Goal: Task Accomplishment & Management: Manage account settings

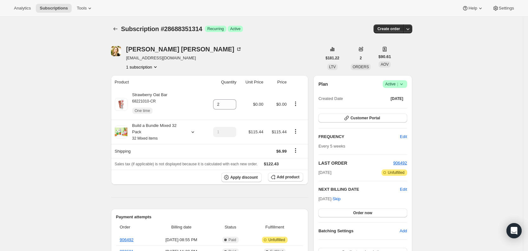
scroll to position [36, 0]
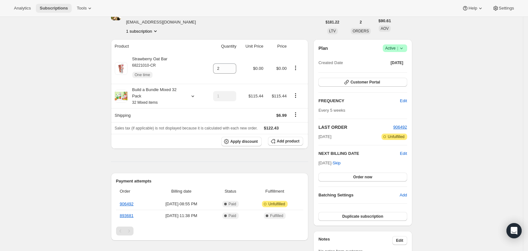
click at [62, 8] on span "Subscriptions" at bounding box center [54, 8] width 28 height 5
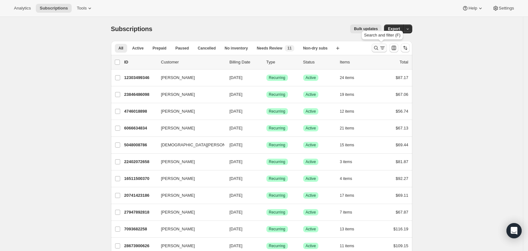
click at [379, 47] on icon "Search and filter results" at bounding box center [376, 48] width 6 height 6
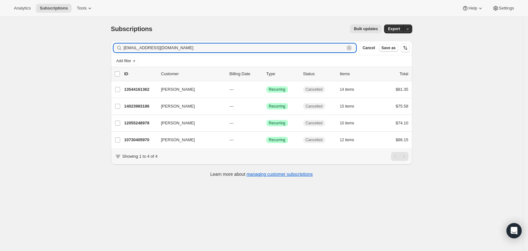
drag, startPoint x: 202, startPoint y: 50, endPoint x: 125, endPoint y: 47, distance: 76.4
click at [125, 47] on div "[EMAIL_ADDRESS][DOMAIN_NAME] Clear" at bounding box center [234, 47] width 243 height 9
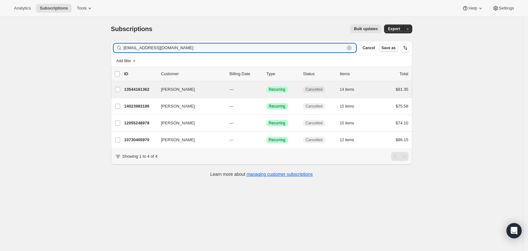
paste input "mommy2bearbear"
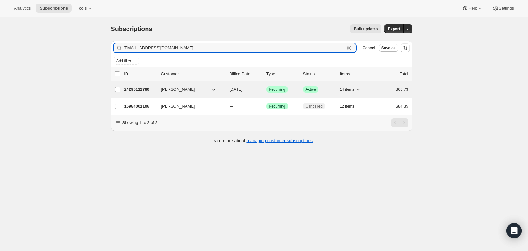
type input "[EMAIL_ADDRESS][DOMAIN_NAME]"
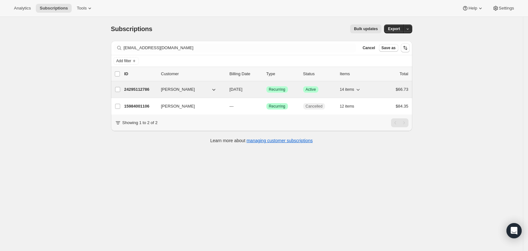
click at [242, 89] on span "[DATE]" at bounding box center [235, 89] width 13 height 5
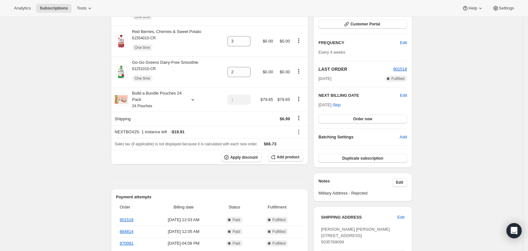
scroll to position [87, 0]
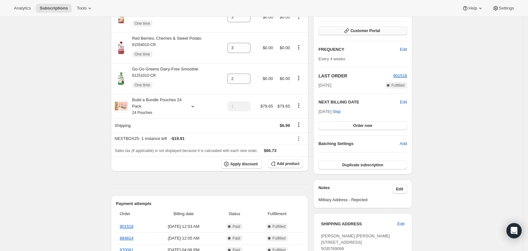
click at [390, 29] on button "Customer Portal" at bounding box center [362, 30] width 88 height 9
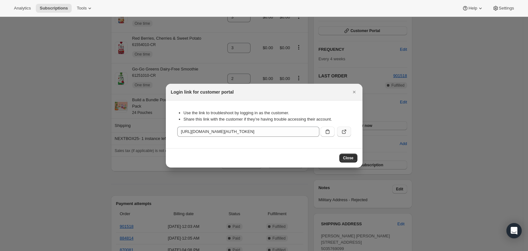
click at [345, 132] on icon ":r3bo:" at bounding box center [344, 132] width 4 height 4
click at [351, 89] on icon "Close" at bounding box center [354, 92] width 6 height 6
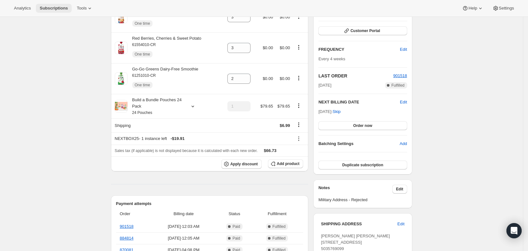
click at [58, 10] on span "Subscriptions" at bounding box center [54, 8] width 28 height 5
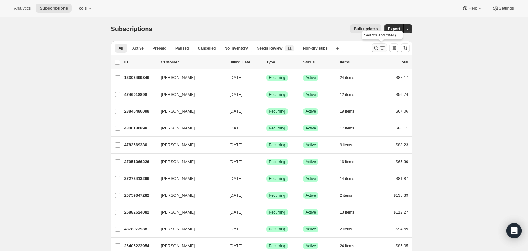
click at [385, 48] on icon "Search and filter results" at bounding box center [382, 48] width 6 height 6
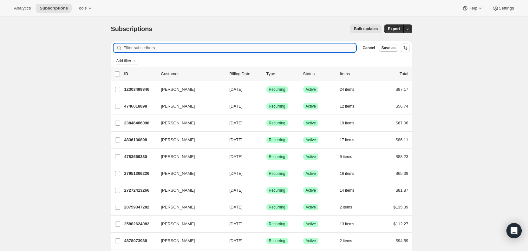
paste input "[EMAIL_ADDRESS][DOMAIN_NAME]"
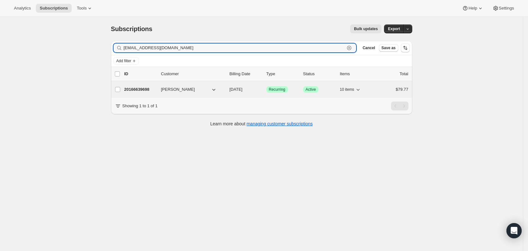
type input "[EMAIL_ADDRESS][DOMAIN_NAME]"
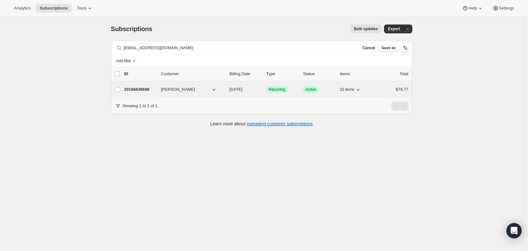
click at [242, 87] on span "[DATE]" at bounding box center [235, 89] width 13 height 5
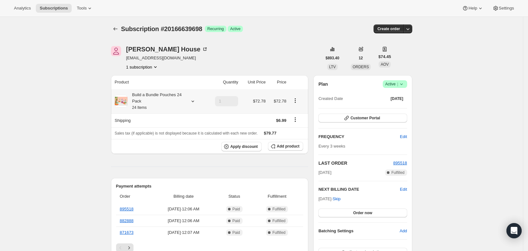
click at [194, 101] on icon at bounding box center [193, 101] width 6 height 6
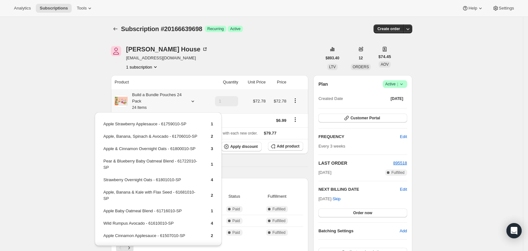
scroll to position [37, 0]
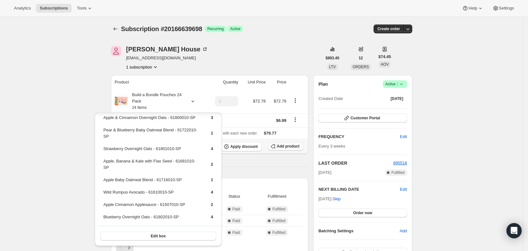
click at [294, 145] on span "Add product" at bounding box center [288, 146] width 23 height 5
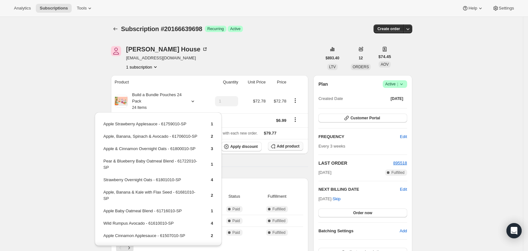
scroll to position [0, 0]
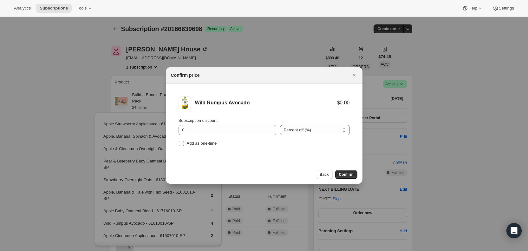
click at [187, 145] on span "Add as one-time" at bounding box center [202, 143] width 30 height 5
click at [184, 145] on input "Add as one-time" at bounding box center [181, 143] width 5 height 5
checkbox input "true"
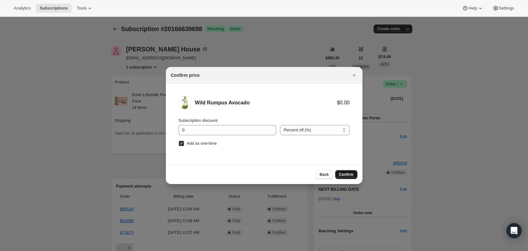
click at [342, 173] on span "Confirm" at bounding box center [346, 174] width 15 height 5
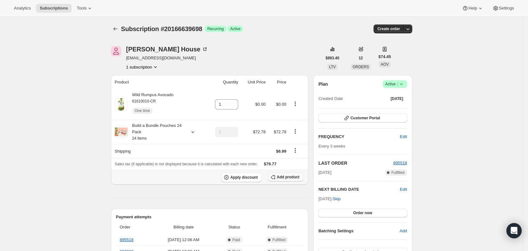
click at [291, 177] on span "Add product" at bounding box center [288, 176] width 23 height 5
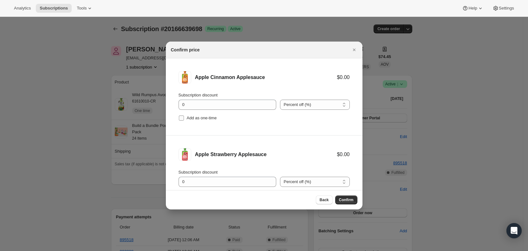
click at [181, 117] on input "Add as one-time" at bounding box center [181, 117] width 5 height 5
checkbox input "true"
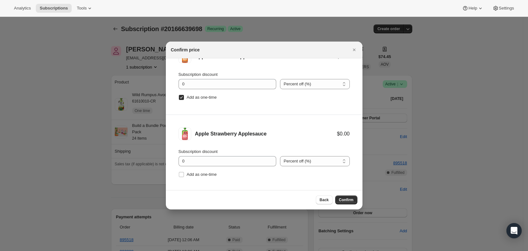
scroll to position [26, 0]
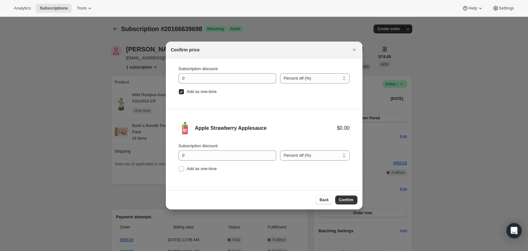
drag, startPoint x: 181, startPoint y: 167, endPoint x: 216, endPoint y: 174, distance: 35.7
click at [182, 168] on input "Add as one-time" at bounding box center [181, 168] width 5 height 5
checkbox input "true"
click at [343, 200] on span "Confirm" at bounding box center [346, 199] width 15 height 5
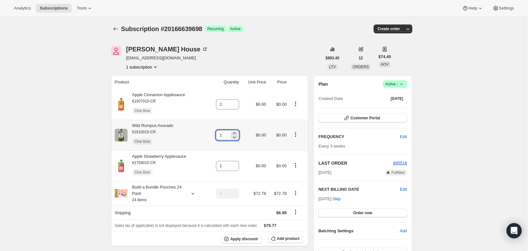
drag, startPoint x: 222, startPoint y: 136, endPoint x: 226, endPoint y: 136, distance: 4.1
click at [226, 136] on input "1" at bounding box center [223, 135] width 14 height 10
type input "3"
click at [47, 7] on span "Subscriptions" at bounding box center [54, 8] width 28 height 5
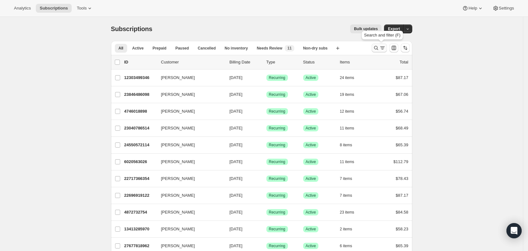
click at [379, 47] on icon "Search and filter results" at bounding box center [376, 48] width 6 height 6
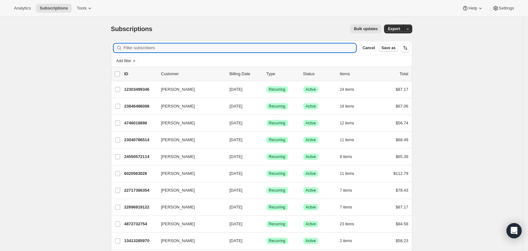
paste input "[EMAIL_ADDRESS][DOMAIN_NAME]"
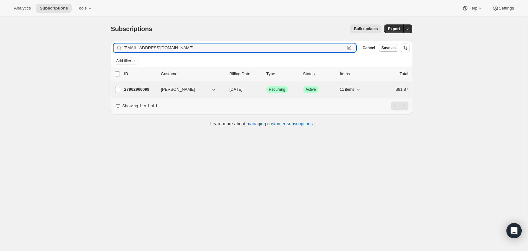
type input "[EMAIL_ADDRESS][DOMAIN_NAME]"
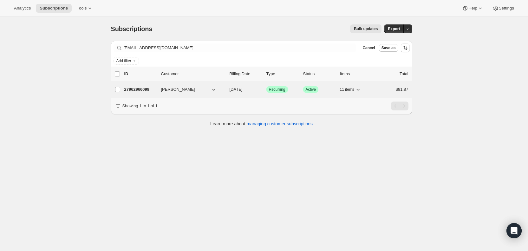
click at [242, 87] on span "[DATE]" at bounding box center [235, 89] width 13 height 5
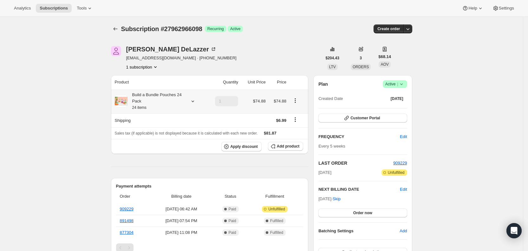
click at [195, 102] on icon at bounding box center [193, 101] width 6 height 6
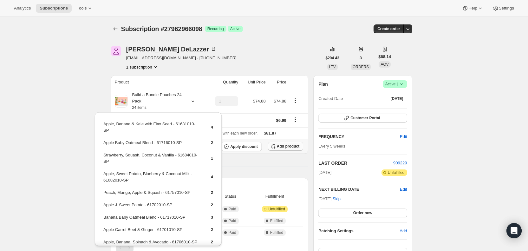
click at [288, 146] on span "Add product" at bounding box center [288, 146] width 23 height 5
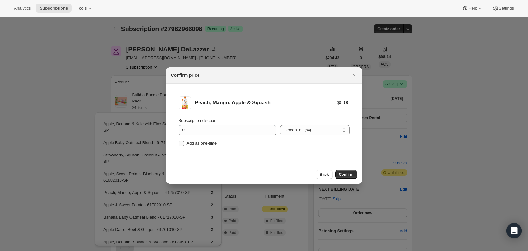
click at [179, 145] on input "Add as one-time" at bounding box center [181, 143] width 5 height 5
checkbox input "true"
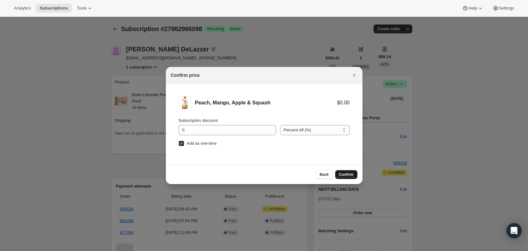
click at [349, 174] on span "Confirm" at bounding box center [346, 174] width 15 height 5
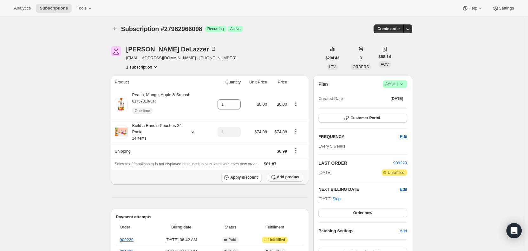
click at [285, 177] on span "Add product" at bounding box center [288, 176] width 23 height 5
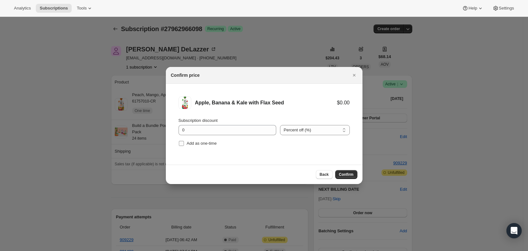
drag, startPoint x: 182, startPoint y: 144, endPoint x: 194, endPoint y: 146, distance: 12.0
click at [183, 144] on input "Add as one-time" at bounding box center [181, 143] width 5 height 5
checkbox input "true"
click at [344, 174] on span "Confirm" at bounding box center [346, 174] width 15 height 5
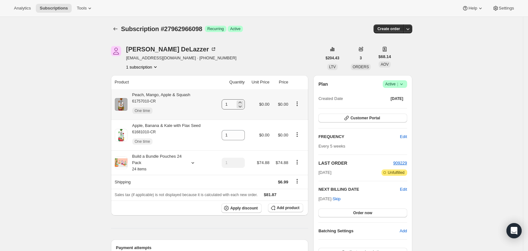
drag, startPoint x: 223, startPoint y: 104, endPoint x: 231, endPoint y: 104, distance: 7.6
click at [231, 104] on td "1" at bounding box center [231, 104] width 31 height 30
click at [231, 104] on input "1" at bounding box center [229, 104] width 14 height 10
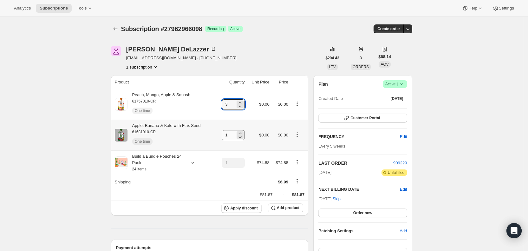
type input "3"
drag, startPoint x: 227, startPoint y: 136, endPoint x: 238, endPoint y: 135, distance: 10.8
click at [238, 135] on div "1" at bounding box center [233, 135] width 23 height 10
type input "3"
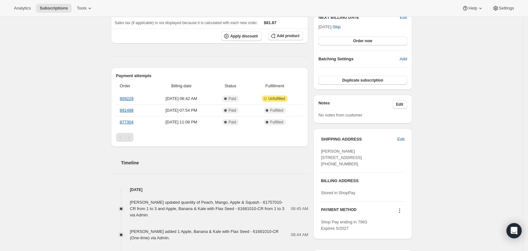
scroll to position [174, 0]
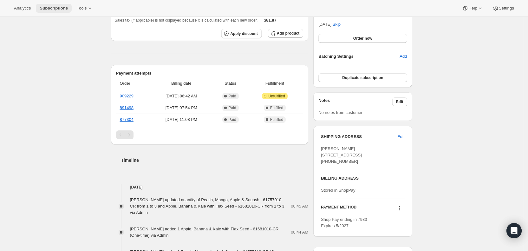
click at [54, 6] on span "Subscriptions" at bounding box center [54, 8] width 28 height 5
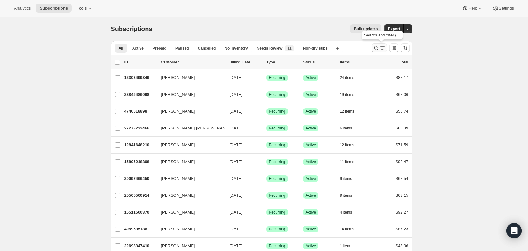
click at [383, 47] on icon "Search and filter results" at bounding box center [382, 48] width 6 height 6
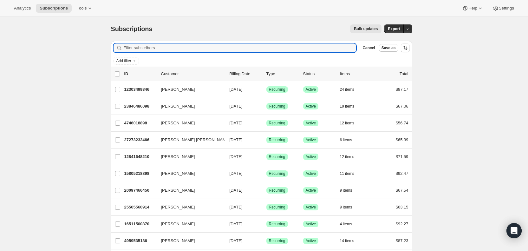
paste input "[PERSON_NAME][EMAIL_ADDRESS][DOMAIN_NAME]"
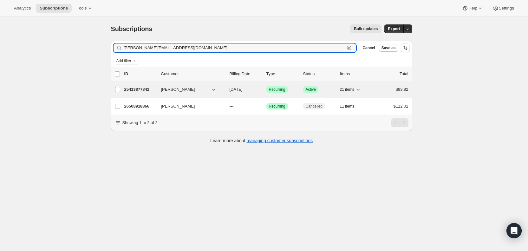
type input "[PERSON_NAME][EMAIL_ADDRESS][DOMAIN_NAME]"
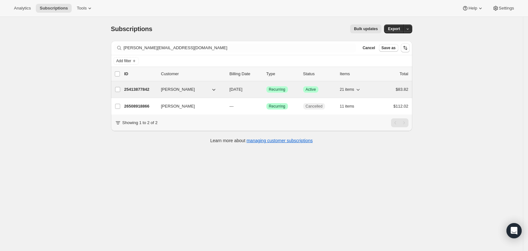
click at [238, 88] on span "[DATE]" at bounding box center [235, 89] width 13 height 5
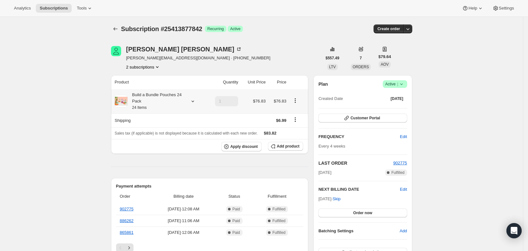
click at [194, 101] on icon at bounding box center [193, 101] width 6 height 6
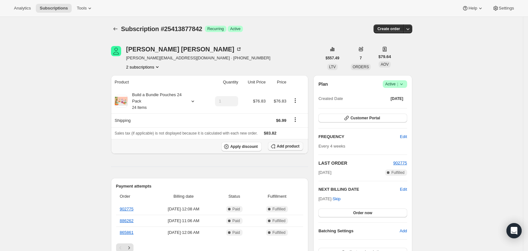
click at [289, 146] on span "Add product" at bounding box center [288, 146] width 23 height 5
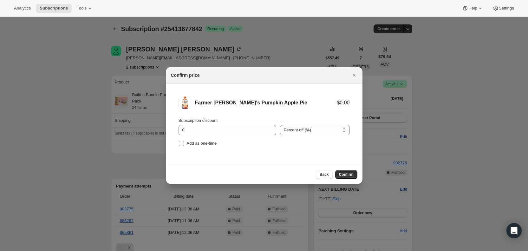
click at [184, 142] on input "Add as one-time" at bounding box center [181, 143] width 5 height 5
checkbox input "true"
click at [344, 174] on span "Confirm" at bounding box center [346, 174] width 15 height 5
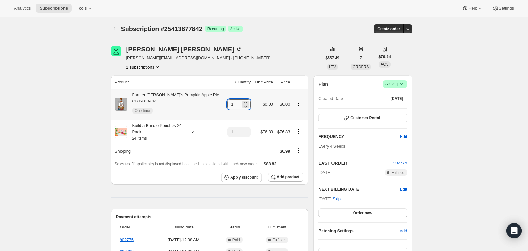
drag, startPoint x: 222, startPoint y: 106, endPoint x: 229, endPoint y: 106, distance: 7.6
click at [229, 106] on input "1" at bounding box center [234, 104] width 14 height 10
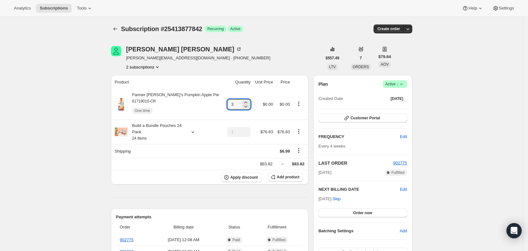
type input "3"
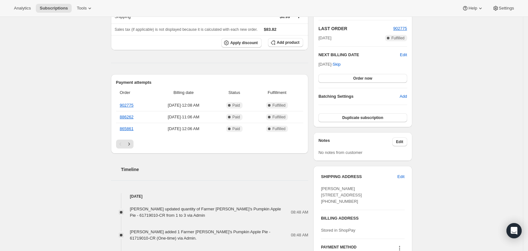
scroll to position [135, 0]
